Goal: Download file/media

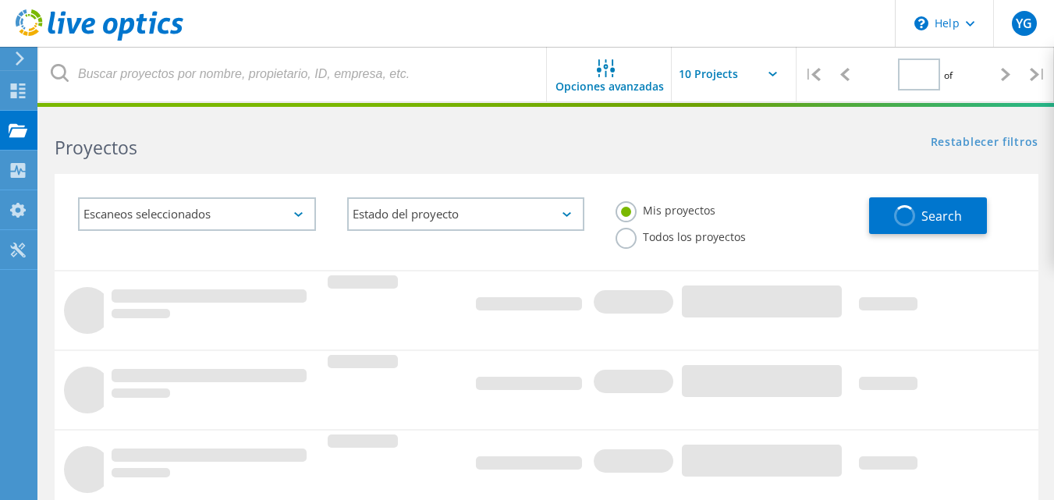
type input "1"
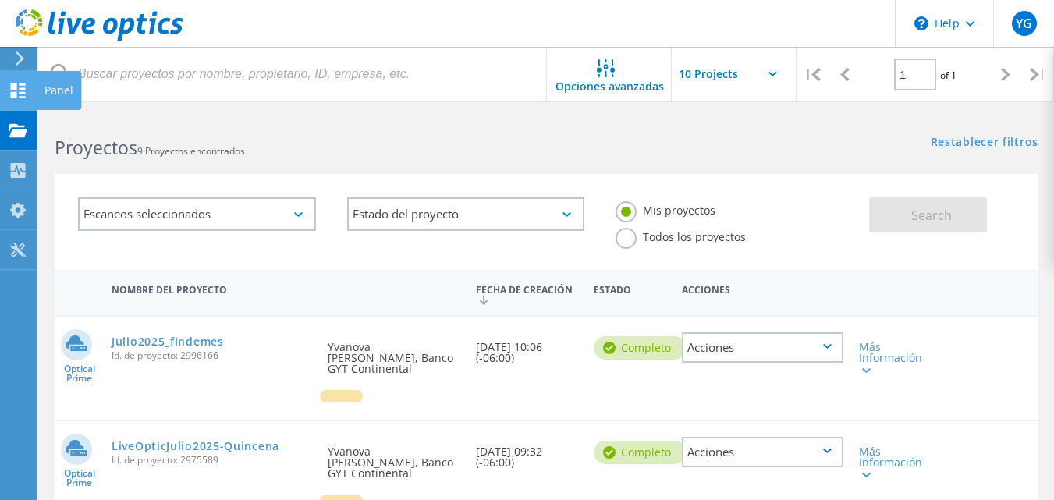
click at [19, 90] on icon at bounding box center [18, 90] width 19 height 15
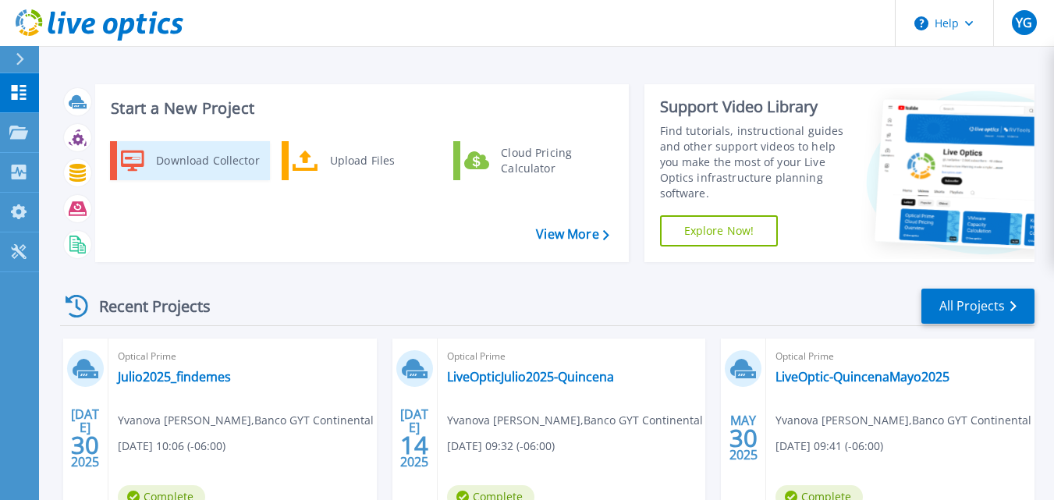
click at [183, 161] on div "Download Collector" at bounding box center [207, 160] width 118 height 31
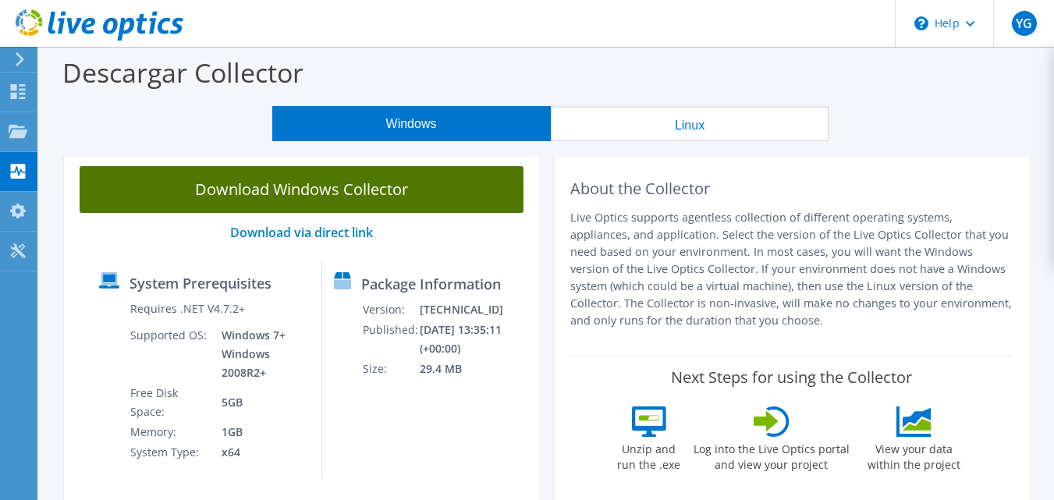
click at [192, 188] on link "Download Windows Collector" at bounding box center [302, 189] width 444 height 47
